Goal: Information Seeking & Learning: Find specific page/section

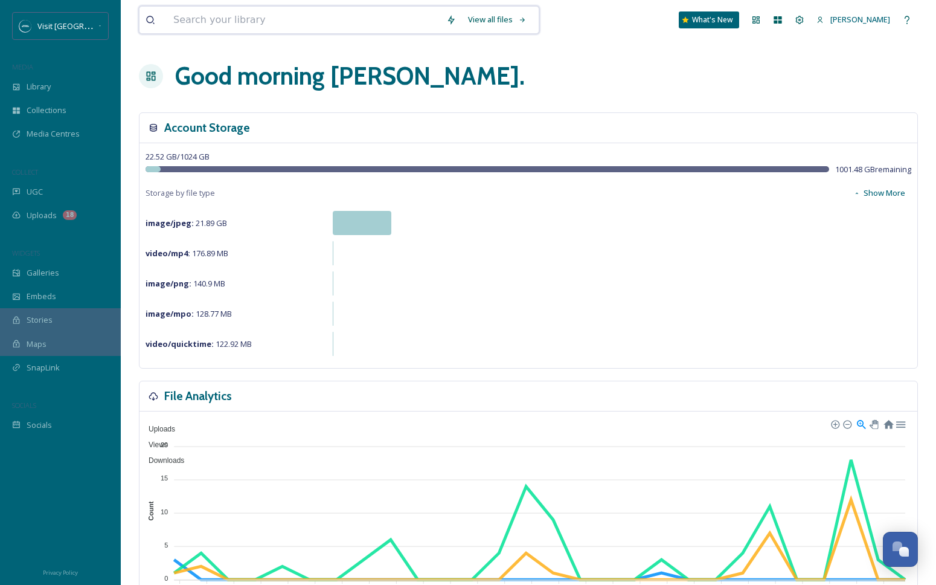
click at [202, 14] on input at bounding box center [303, 20] width 273 height 27
type input "nature center"
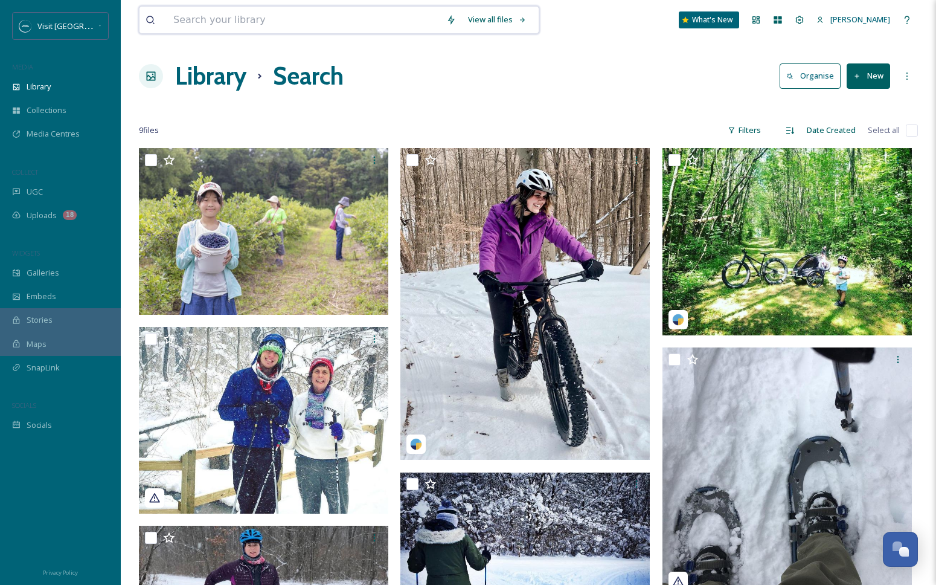
click at [305, 16] on input at bounding box center [303, 20] width 273 height 27
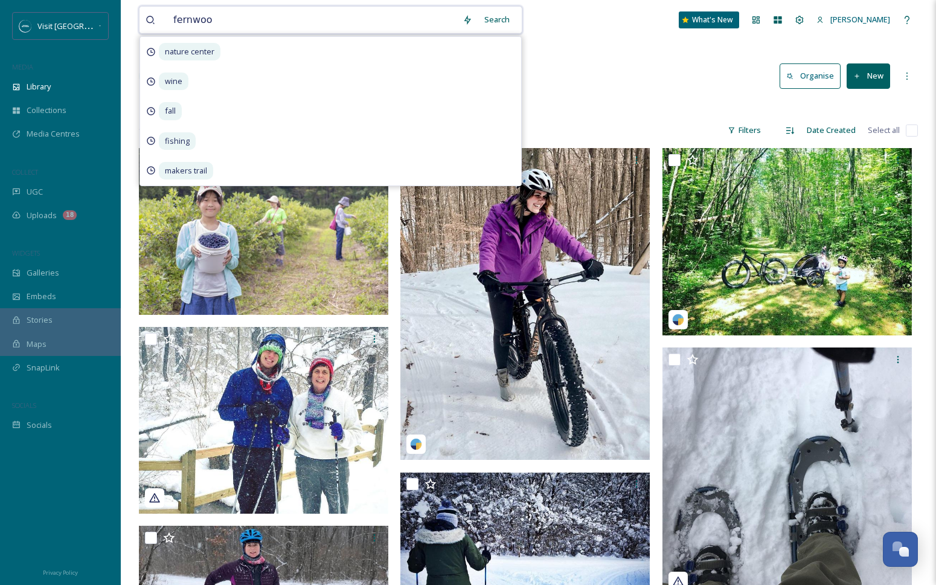
type input "fernwood"
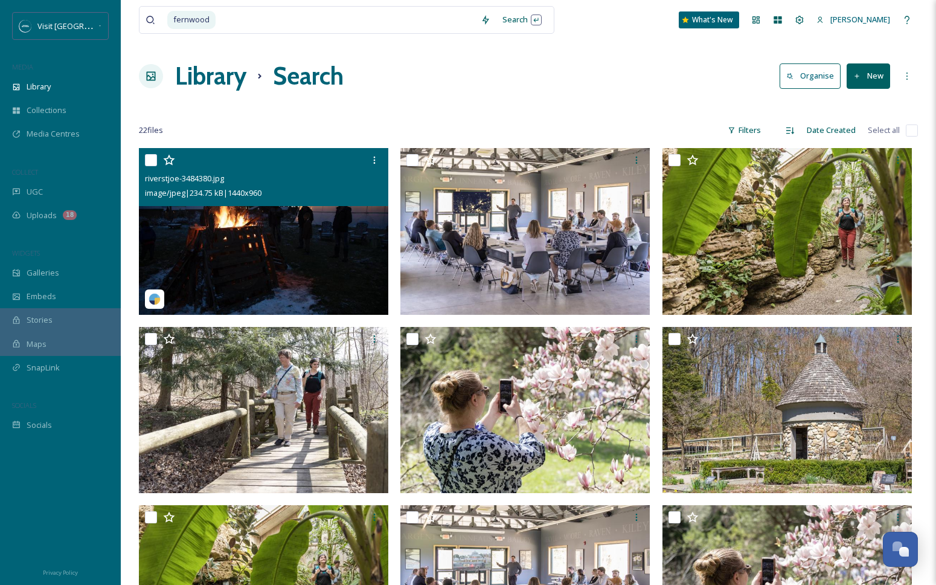
click at [337, 221] on img at bounding box center [263, 231] width 249 height 167
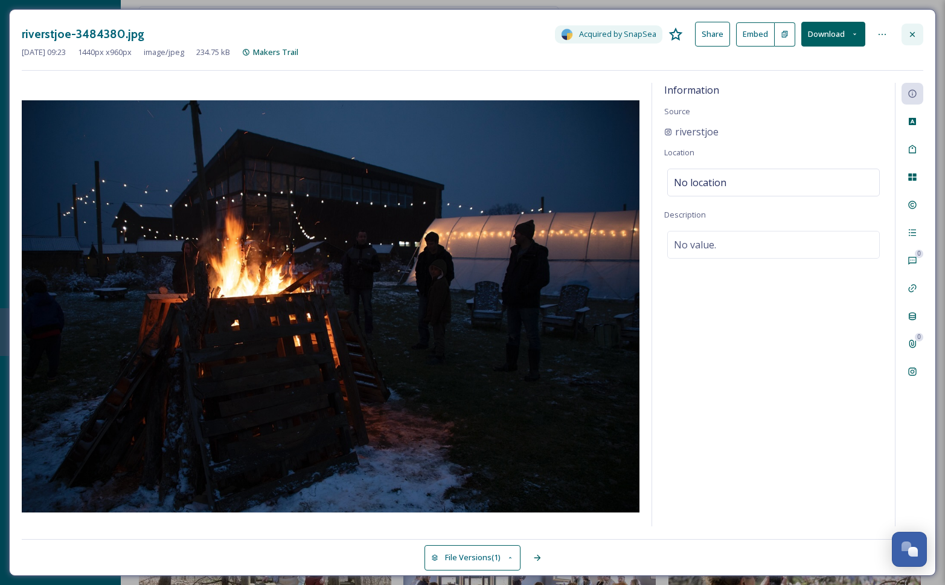
click at [916, 33] on icon at bounding box center [913, 35] width 10 height 10
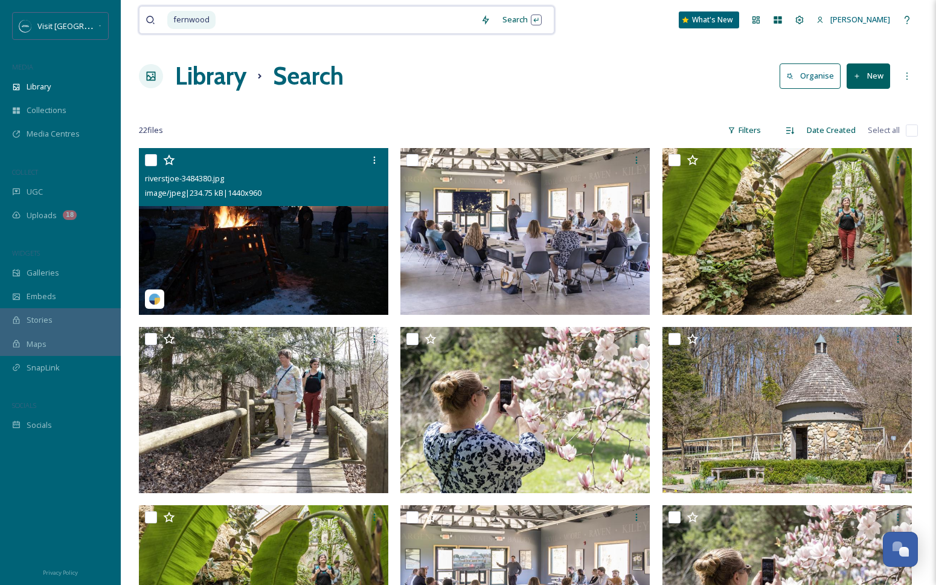
click at [316, 24] on input at bounding box center [346, 20] width 258 height 27
type input "f"
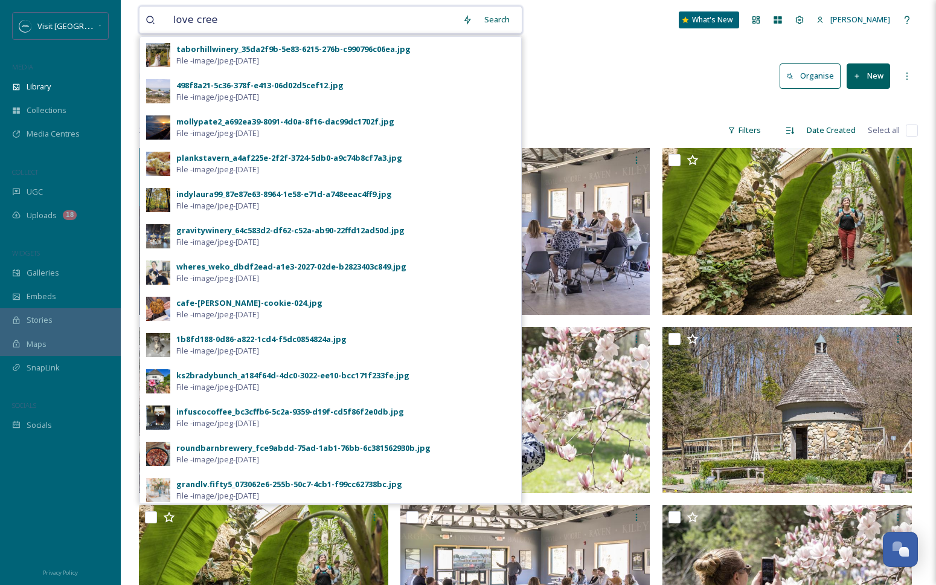
type input "love creek"
